Goal: Task Accomplishment & Management: Use online tool/utility

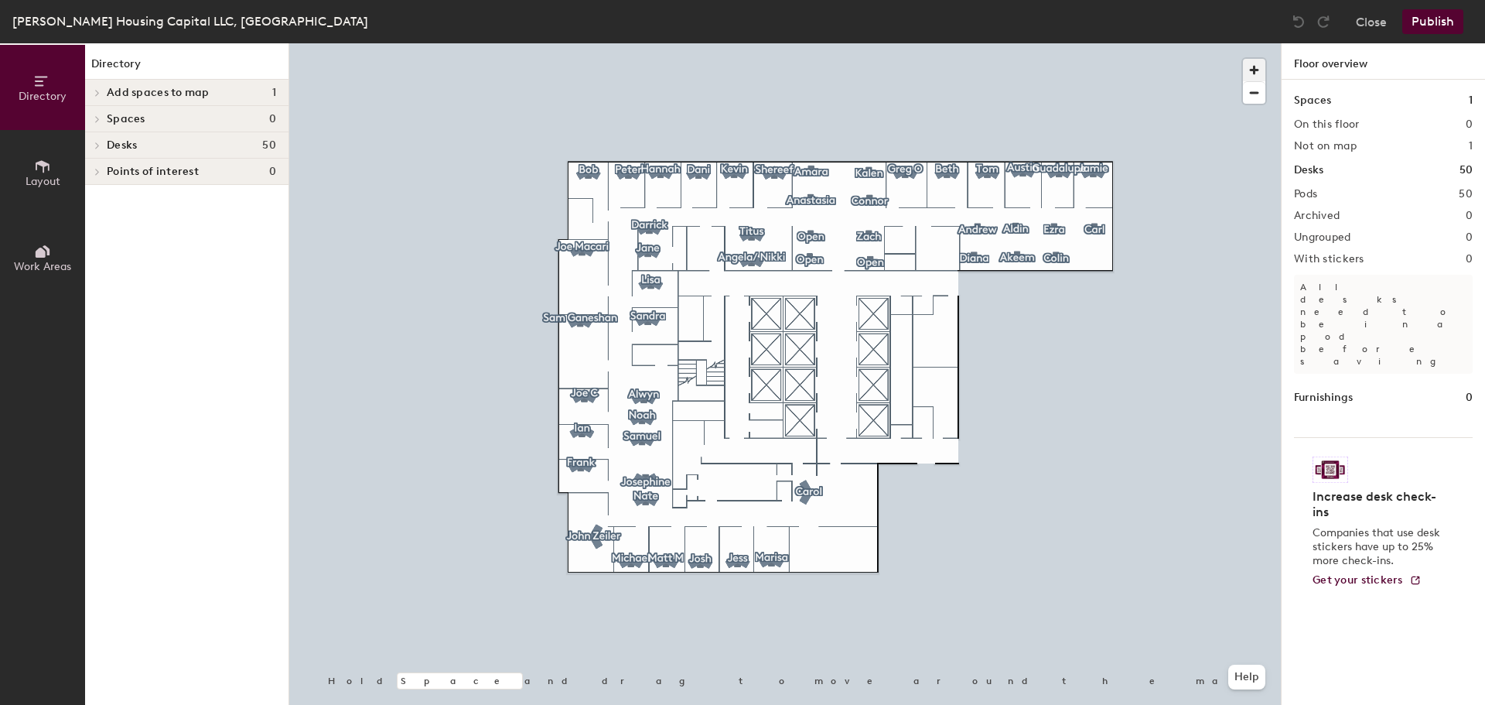
click at [1258, 67] on span "button" at bounding box center [1254, 70] width 22 height 22
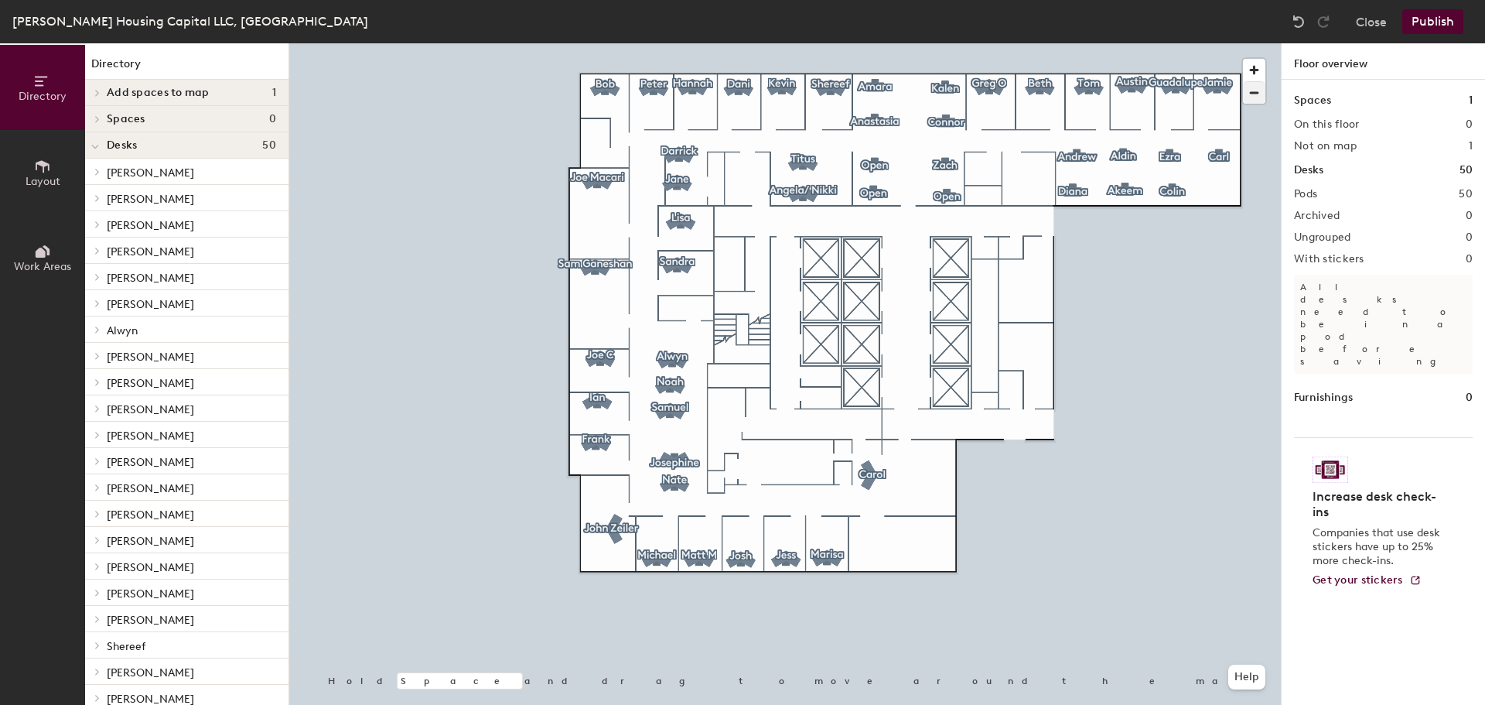
click at [945, 43] on div at bounding box center [785, 43] width 992 height 0
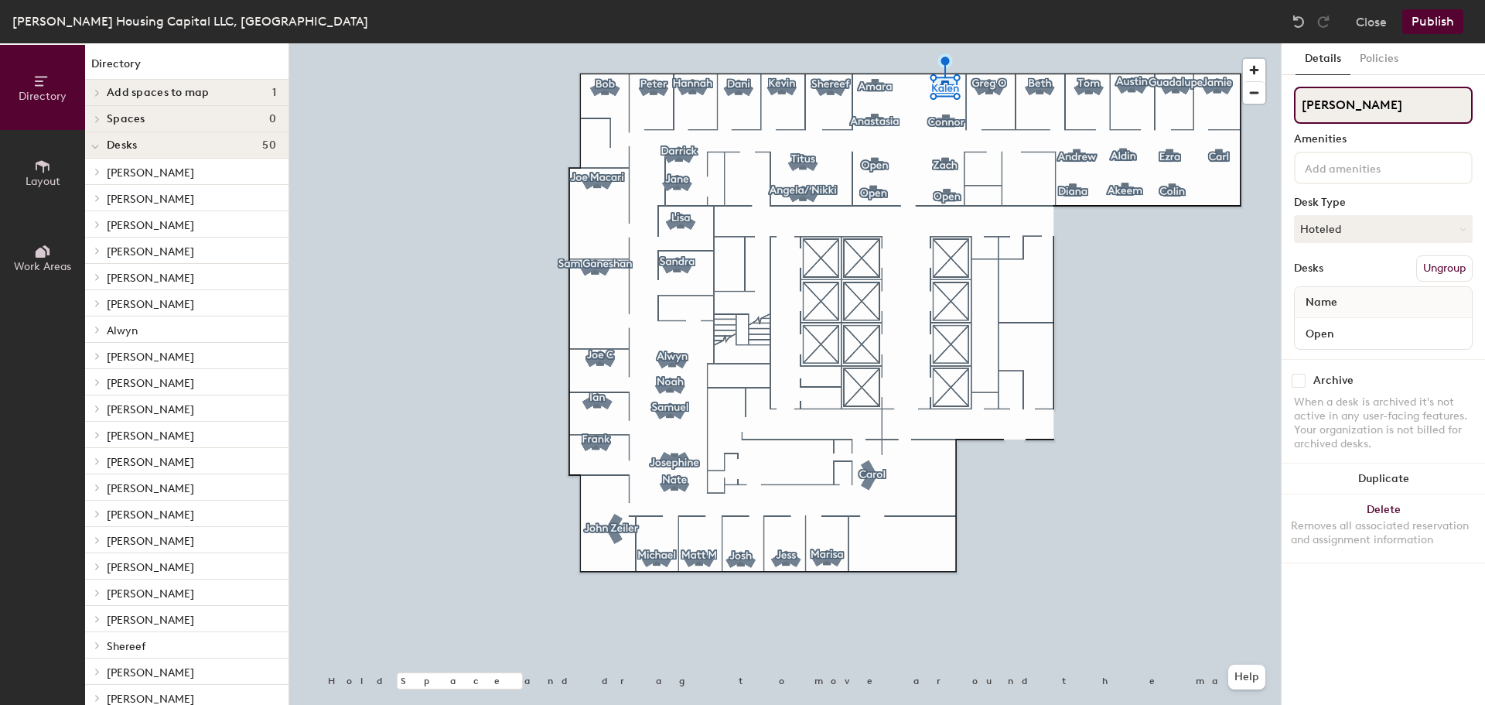
drag, startPoint x: 1354, startPoint y: 101, endPoint x: 1301, endPoint y: 107, distance: 53.6
click at [1301, 107] on input "Kalen" at bounding box center [1383, 105] width 179 height 37
type input "Open"
drag, startPoint x: 1362, startPoint y: 111, endPoint x: 1243, endPoint y: 101, distance: 119.5
click at [1243, 101] on div "Directory Layout Work Areas Directory Add spaces to map 1 Hudson Housing Capita…" at bounding box center [742, 373] width 1485 height 661
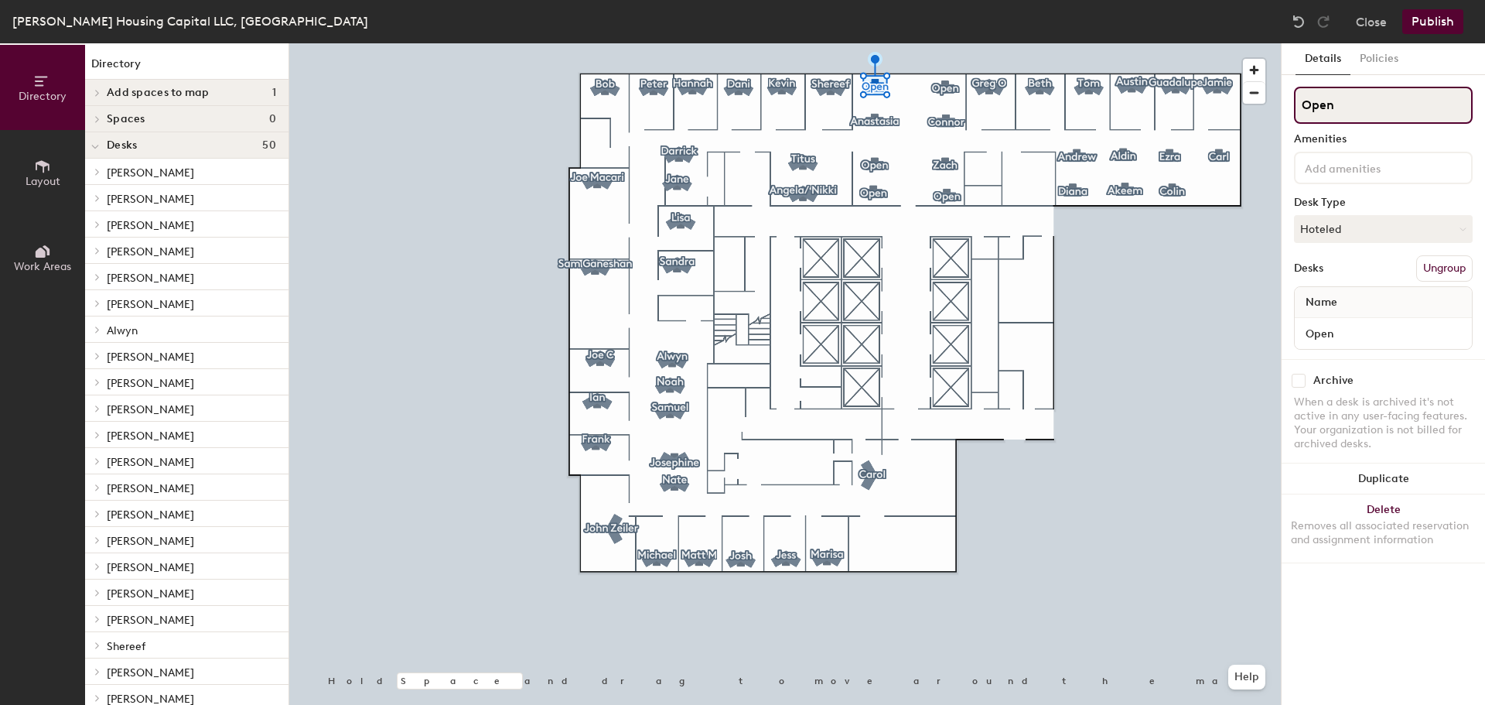
type input "Open"
click at [1280, 114] on div "Directory Layout Work Areas Directory Add spaces to map 1 Hudson Housing Capita…" at bounding box center [742, 373] width 1485 height 661
type input "Open"
click at [1263, 104] on div "Directory Layout Work Areas Directory Add spaces to map 1 Hudson Housing Capita…" at bounding box center [742, 373] width 1485 height 661
type input "[PERSON_NAME]"
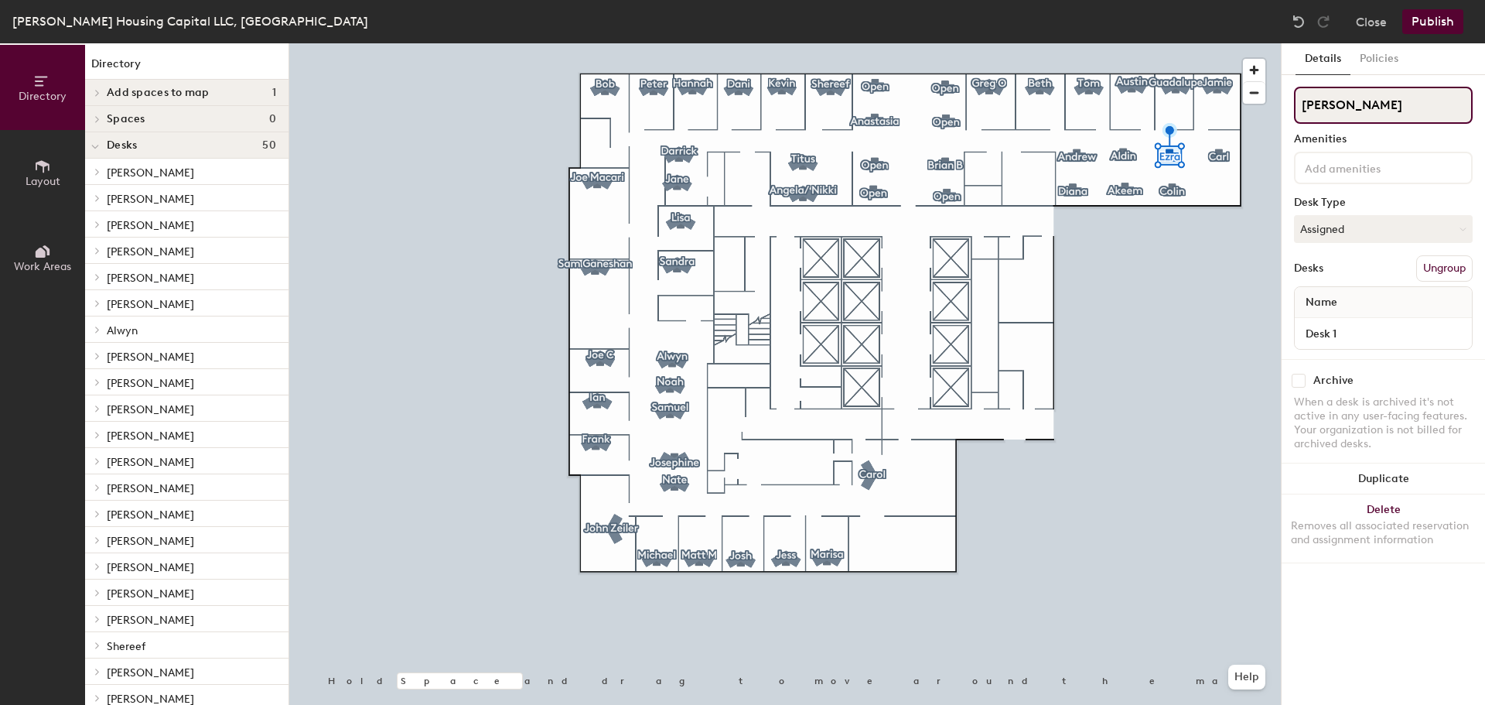
drag, startPoint x: 1330, startPoint y: 102, endPoint x: 1298, endPoint y: 104, distance: 32.6
click at [1298, 104] on input "Ezra" at bounding box center [1383, 105] width 179 height 37
type input "[PERSON_NAME]"
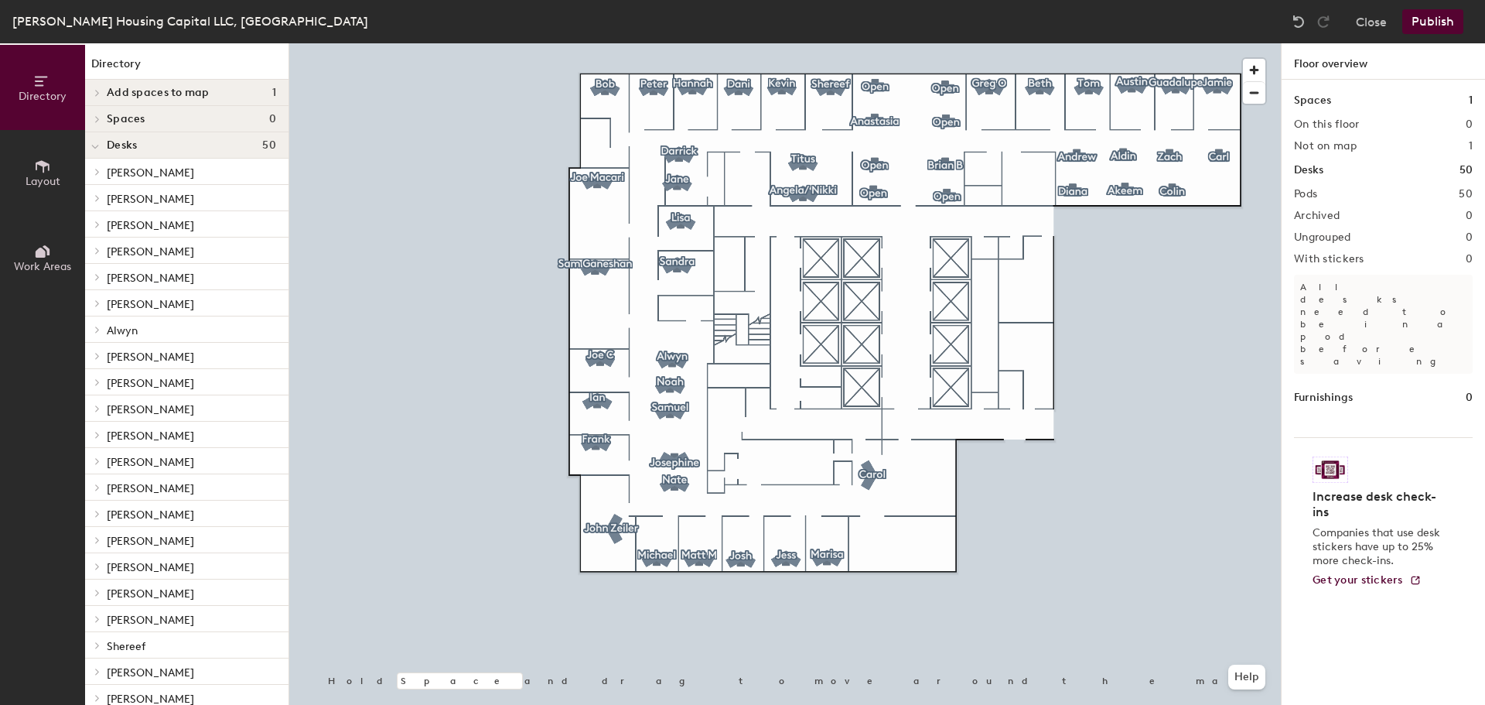
click at [1446, 22] on button "Publish" at bounding box center [1432, 21] width 61 height 25
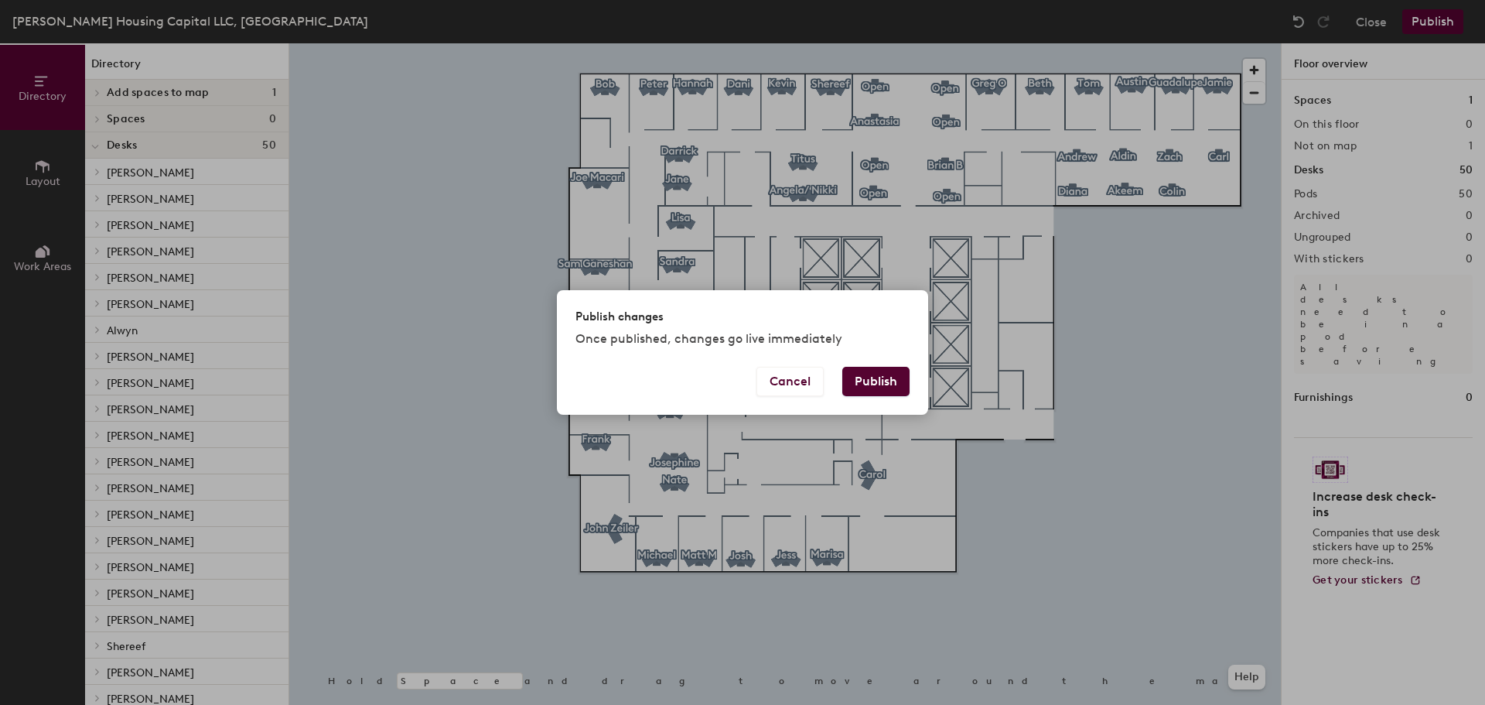
click at [886, 382] on button "Publish" at bounding box center [875, 381] width 67 height 29
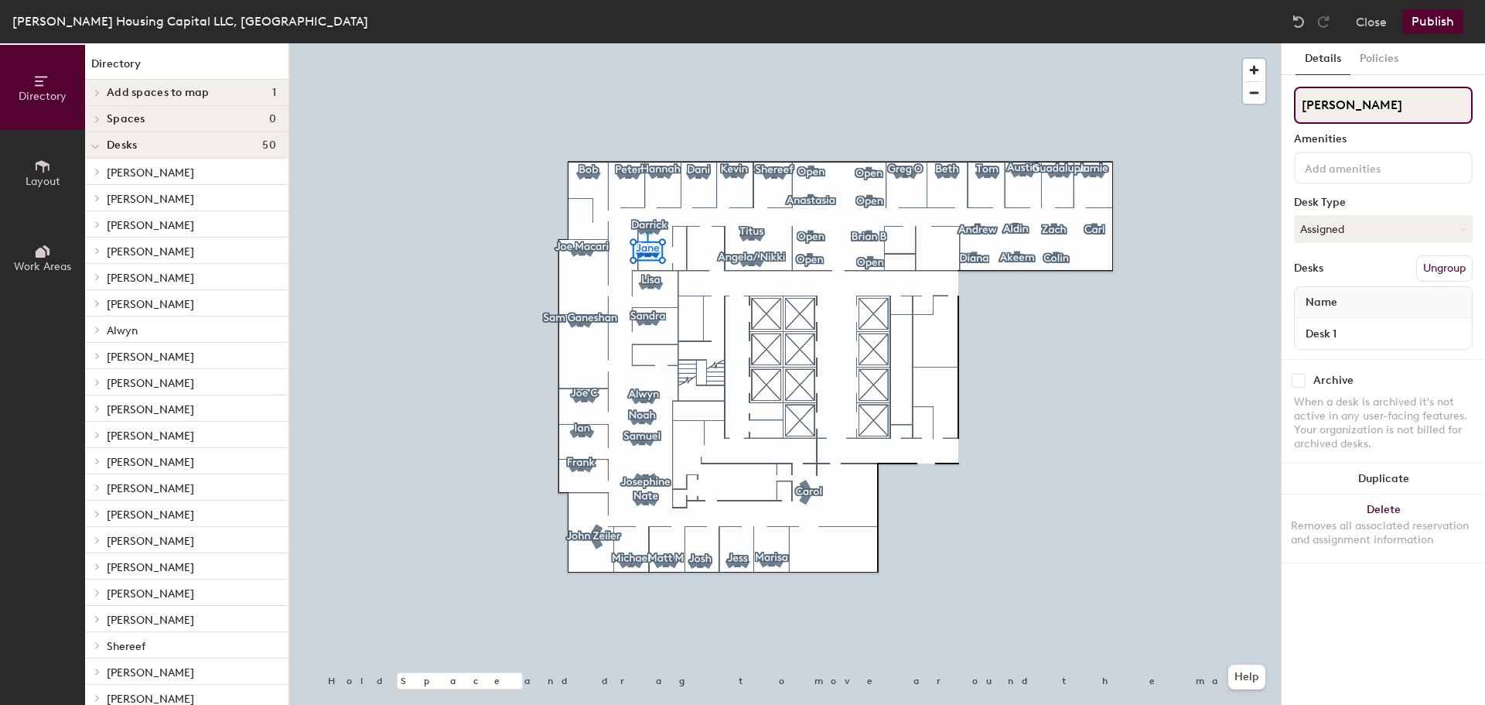
click at [1269, 114] on div "Directory Layout Work Areas Directory Add spaces to map 1 [PERSON_NAME] Housing…" at bounding box center [742, 373] width 1485 height 661
type input "Alwyn"
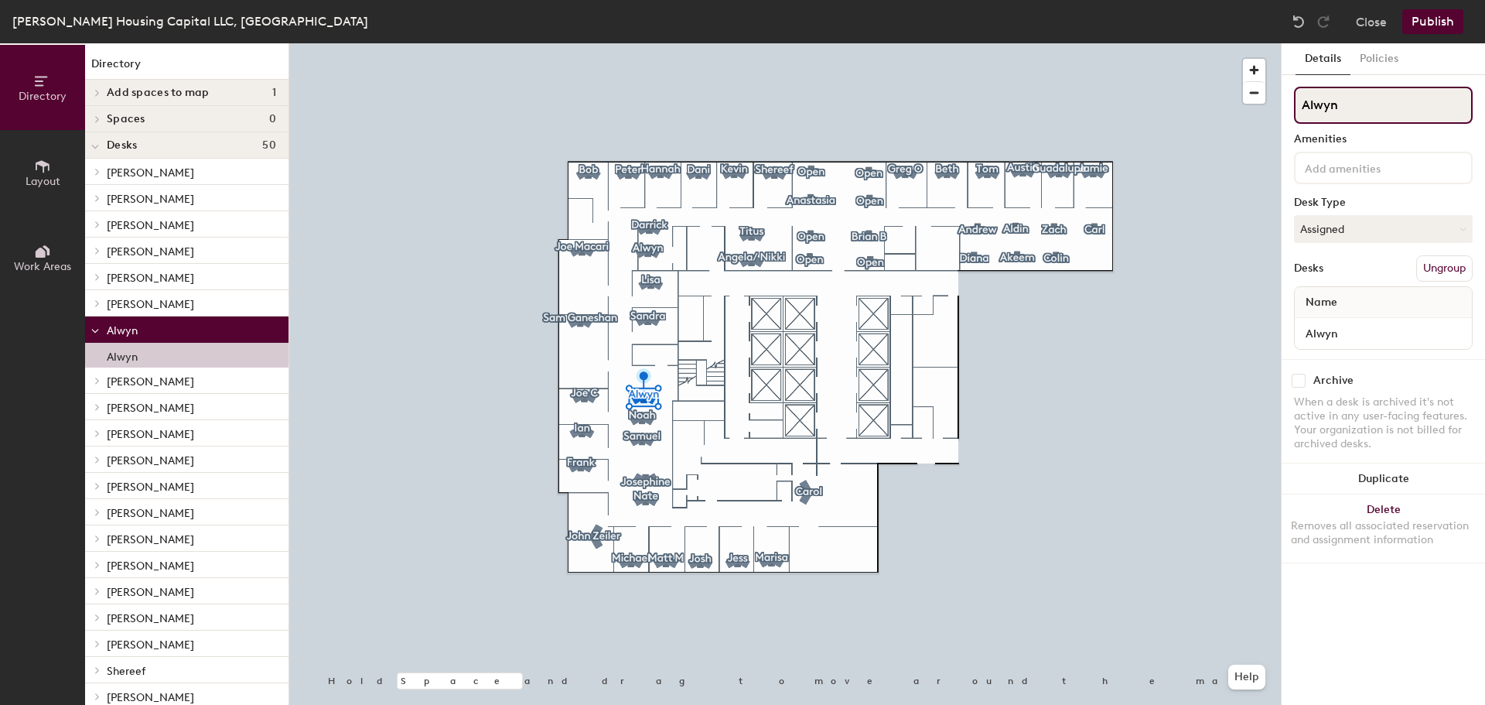
click at [1257, 111] on div "Directory Layout Work Areas Directory Add spaces to map 1 [PERSON_NAME] Housing…" at bounding box center [742, 373] width 1485 height 661
type input "[PERSON_NAME]"
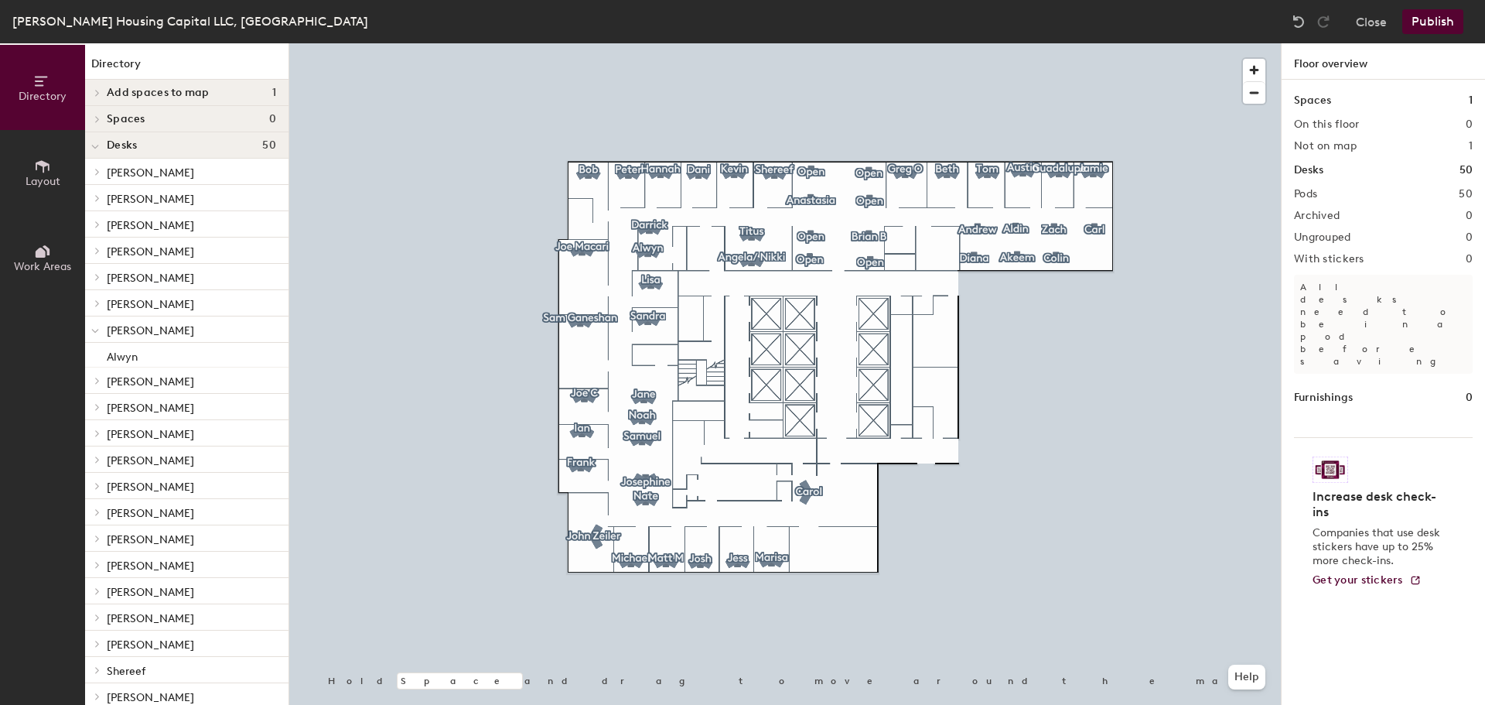
click at [1434, 15] on button "Publish" at bounding box center [1432, 21] width 61 height 25
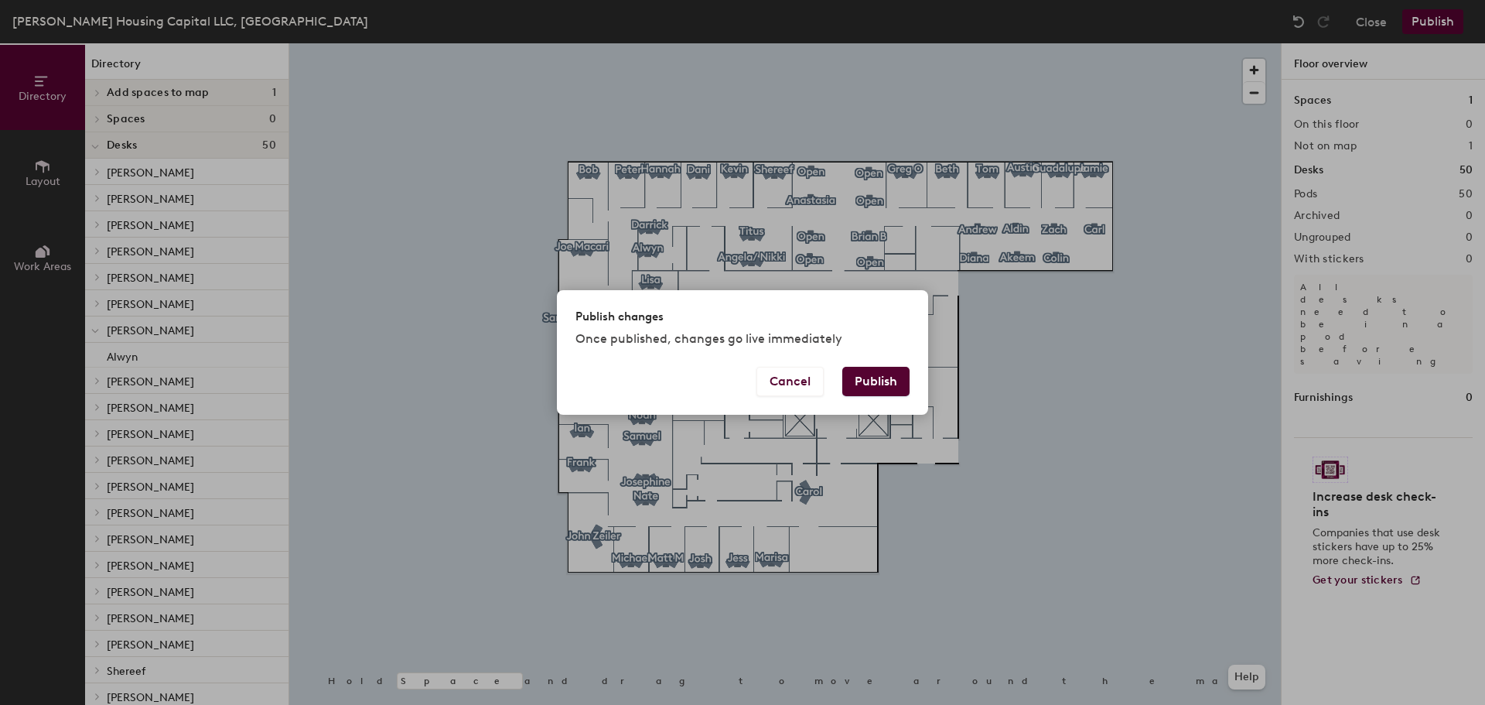
click at [882, 380] on button "Publish" at bounding box center [875, 381] width 67 height 29
